Goal: Check status

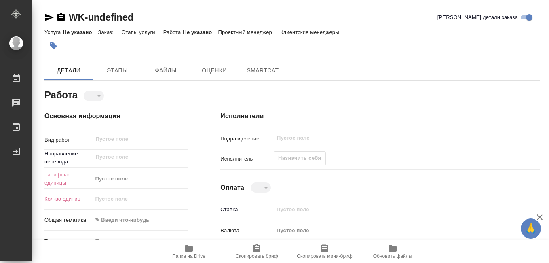
type textarea "x"
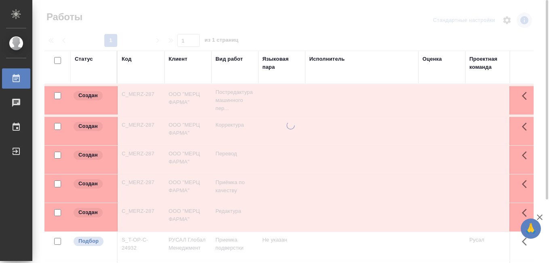
click at [128, 60] on div "Код" at bounding box center [127, 59] width 10 height 8
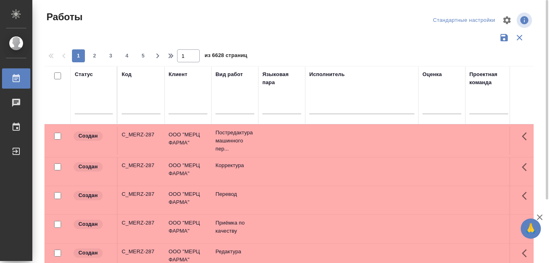
click at [129, 73] on div "Код" at bounding box center [127, 74] width 10 height 8
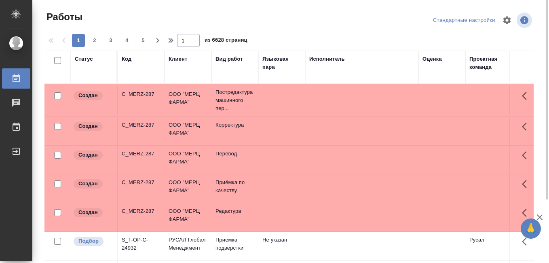
click at [128, 57] on div "Код" at bounding box center [127, 59] width 10 height 8
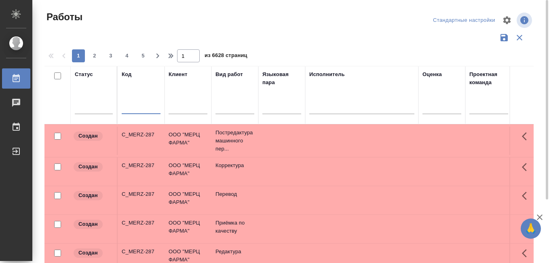
click at [137, 108] on input "text" at bounding box center [141, 109] width 39 height 10
paste input "KZH_HenkelKZ-149"
type input "KZH_HenkelKZ-149"
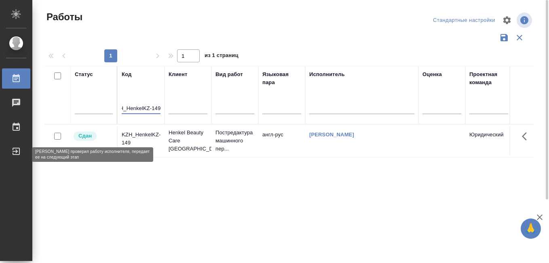
click at [87, 135] on p "Сдан" at bounding box center [84, 136] width 13 height 8
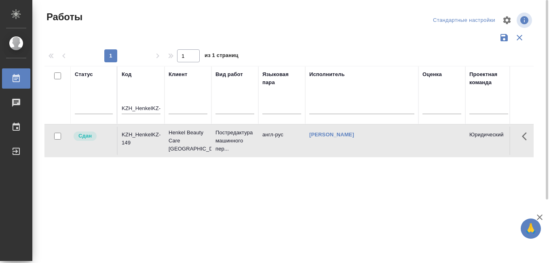
click at [130, 138] on div "KZH_HenkelKZ-149" at bounding box center [141, 139] width 39 height 16
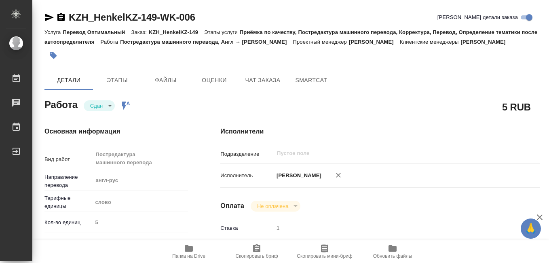
type textarea "x"
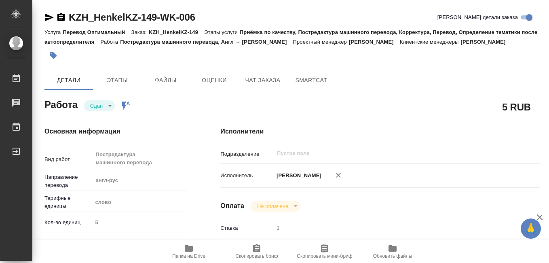
type textarea "x"
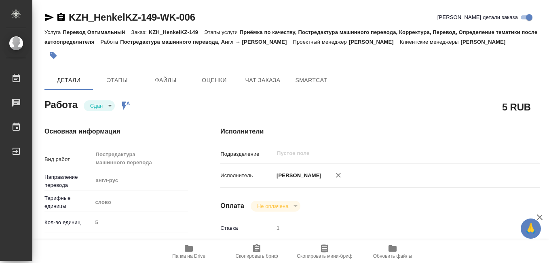
type textarea "x"
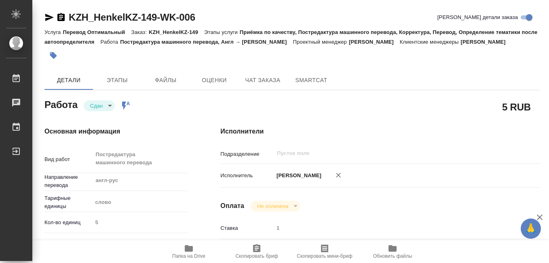
type textarea "x"
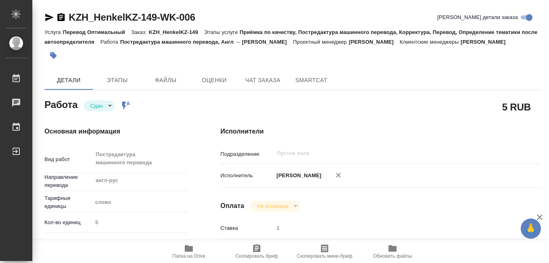
scroll to position [40, 0]
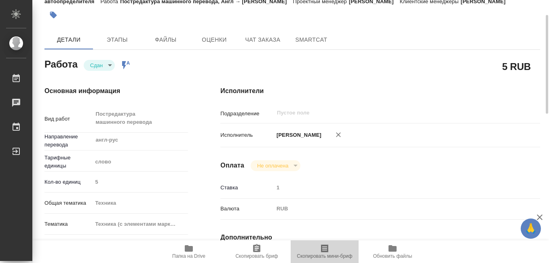
click at [323, 253] on icon "button" at bounding box center [325, 248] width 10 height 10
